Goal: Information Seeking & Learning: Find specific fact

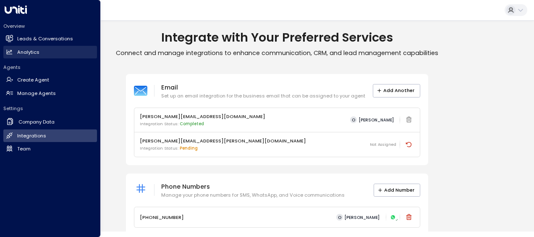
click at [33, 49] on h2 "Analytics" at bounding box center [28, 52] width 22 height 7
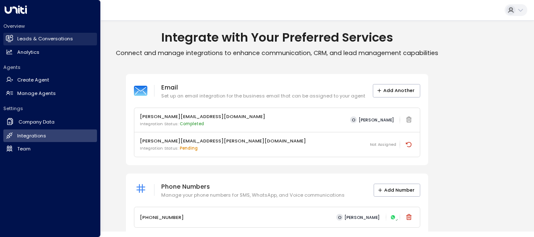
click at [28, 37] on h2 "Leads & Conversations" at bounding box center [45, 38] width 56 height 7
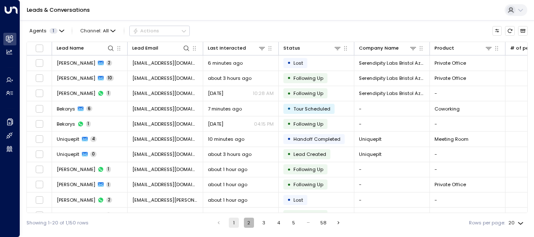
click at [249, 224] on button "2" at bounding box center [249, 222] width 10 height 10
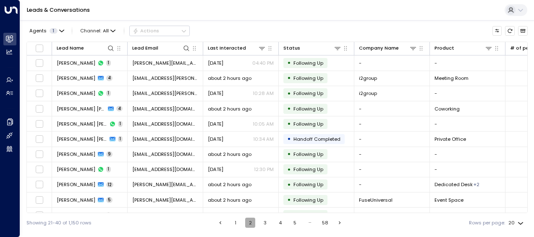
click at [249, 224] on button "2" at bounding box center [250, 222] width 10 height 10
click at [265, 221] on button "3" at bounding box center [265, 222] width 10 height 10
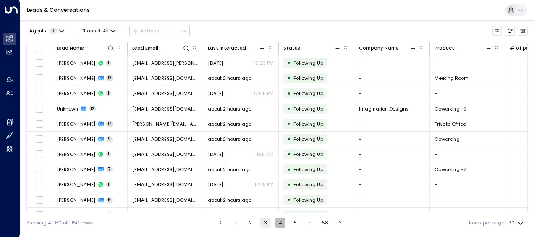
click at [279, 223] on button "4" at bounding box center [280, 222] width 10 height 10
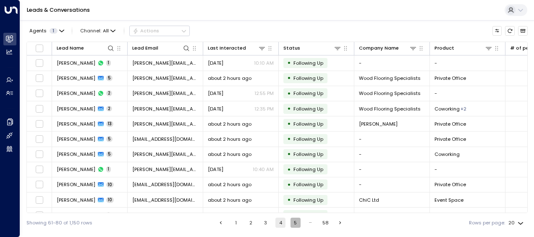
click at [295, 222] on button "5" at bounding box center [296, 222] width 10 height 10
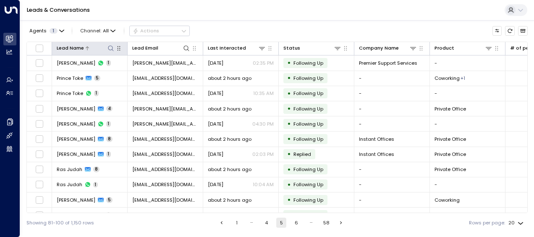
click at [110, 47] on icon at bounding box center [110, 48] width 7 height 7
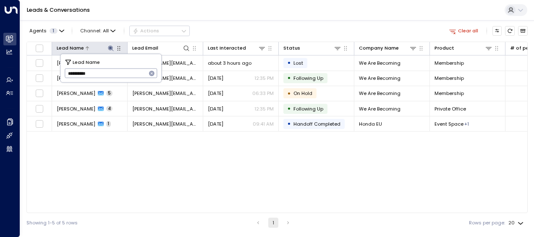
type input "**********"
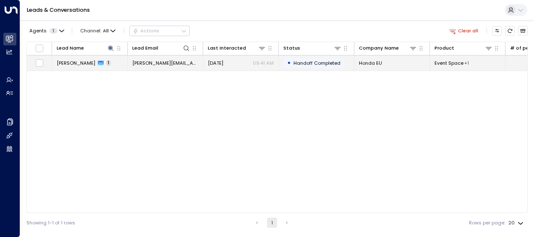
click at [57, 61] on span "Robyn Archbold" at bounding box center [76, 63] width 39 height 7
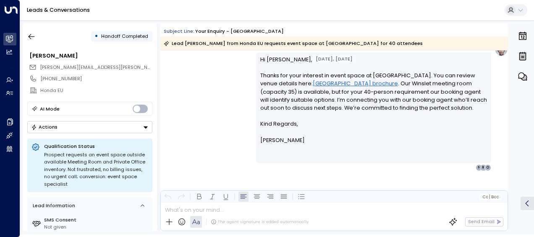
scroll to position [174, 0]
